Goal: Find specific page/section: Find specific page/section

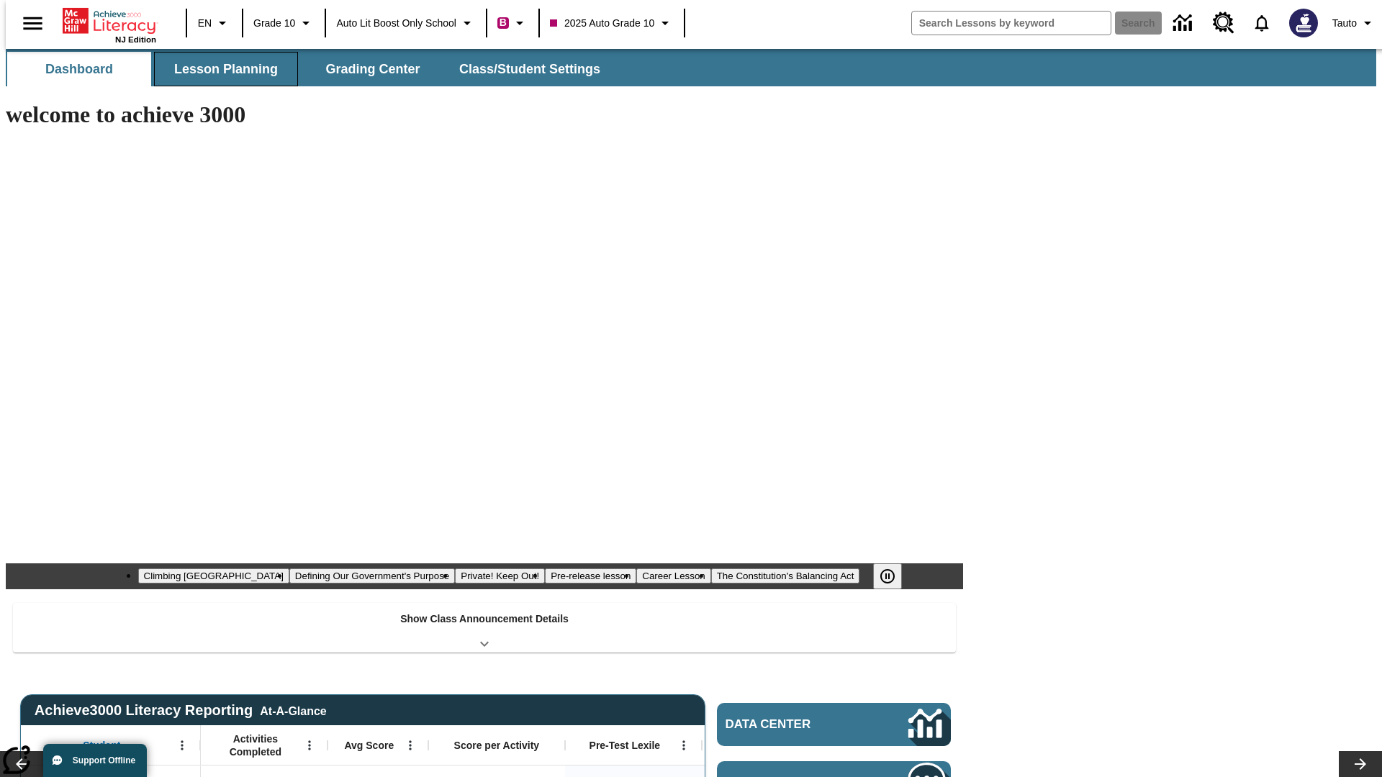
click at [220, 69] on span "Lesson Planning" at bounding box center [226, 69] width 104 height 17
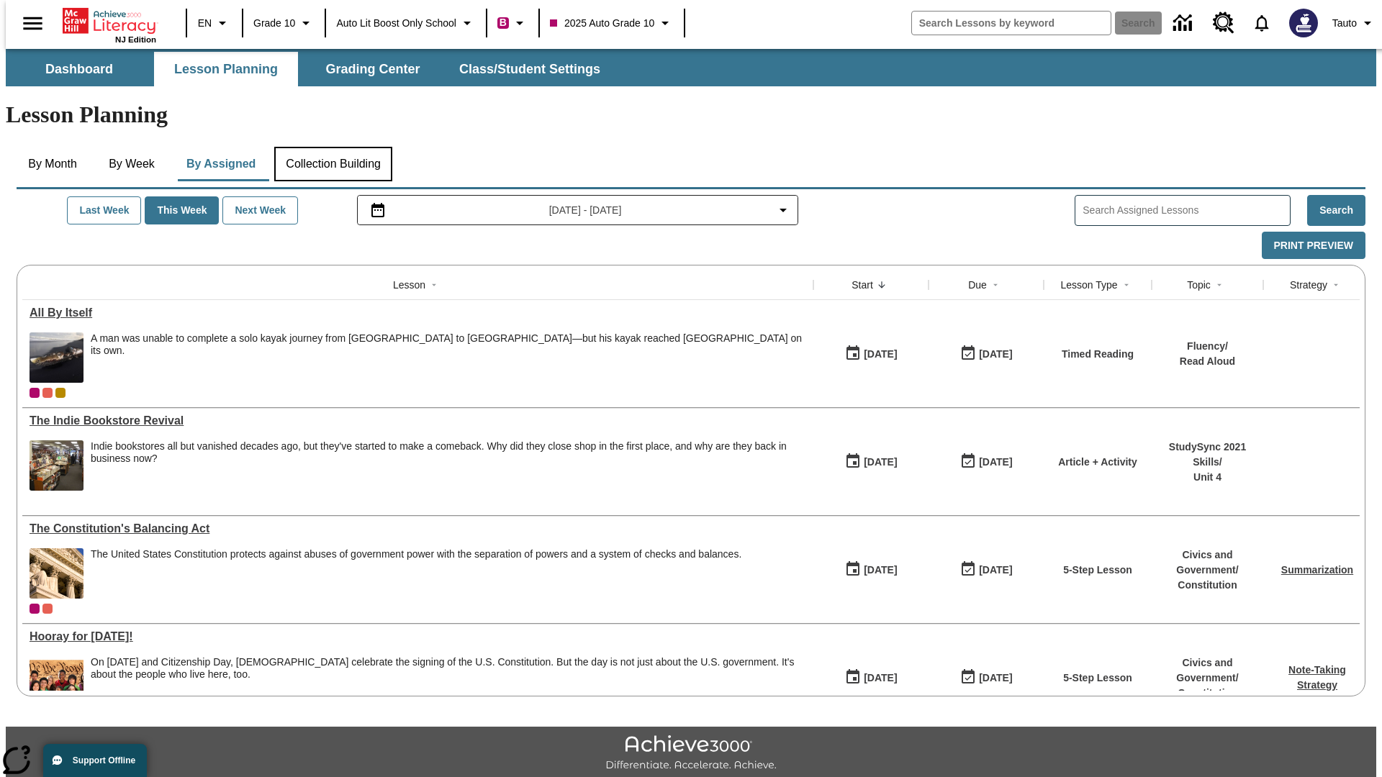
click at [332, 147] on button "Collection Building" at bounding box center [333, 164] width 118 height 35
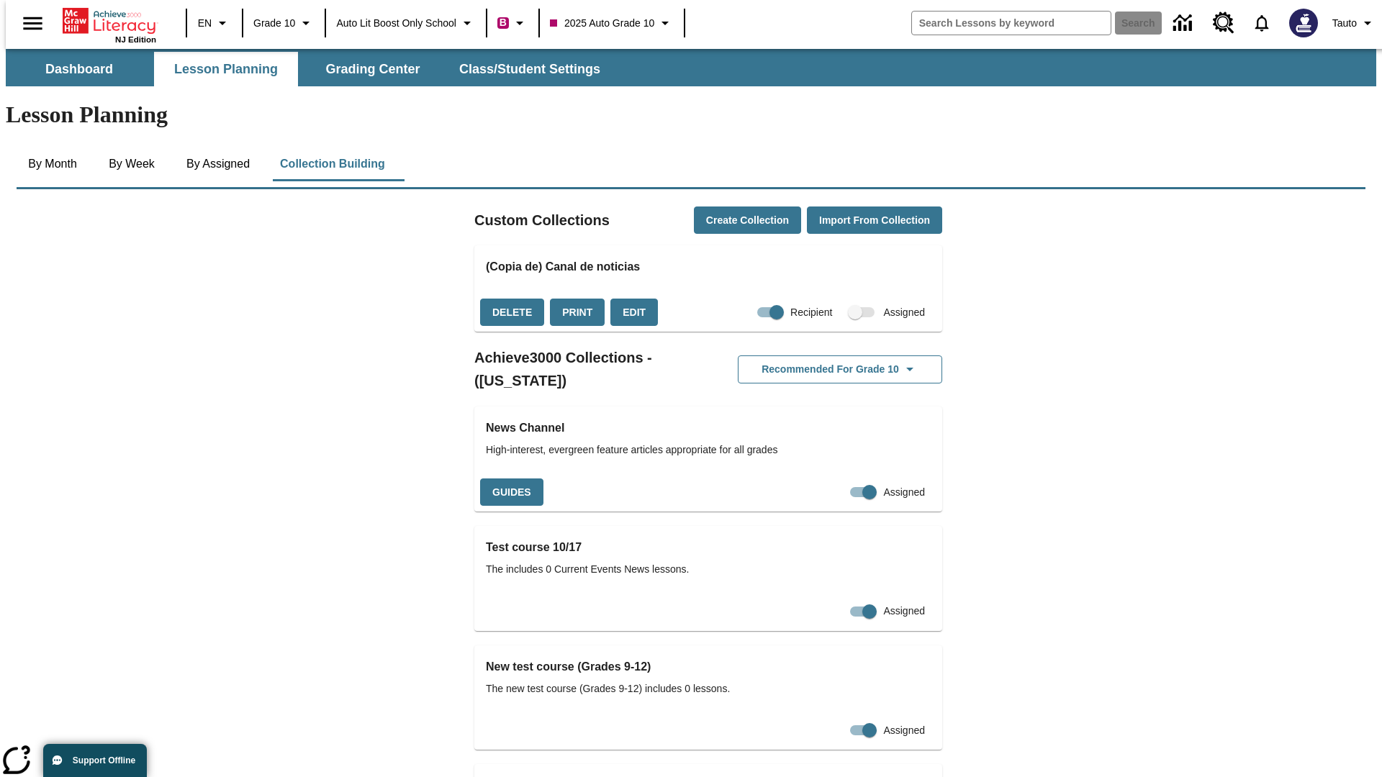
checkbox input "true"
